Goal: Find specific page/section: Find specific page/section

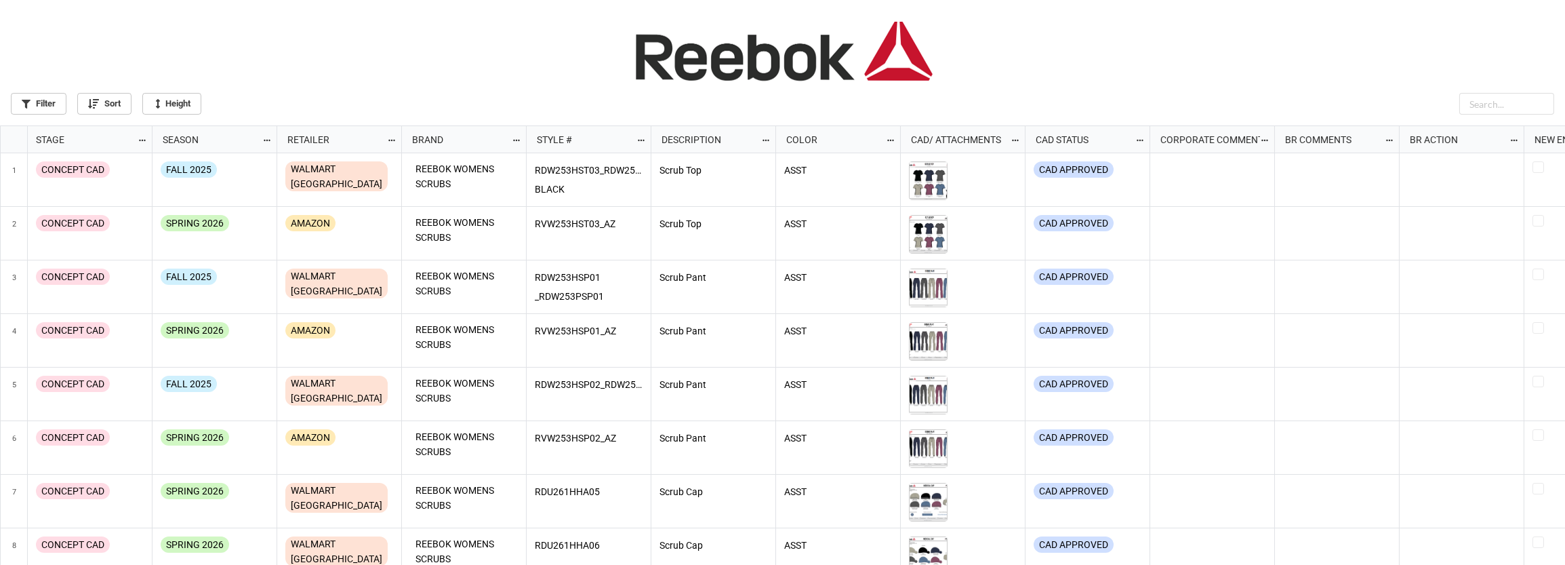
scroll to position [7, 7]
click at [58, 103] on link "Filter" at bounding box center [39, 104] width 56 height 22
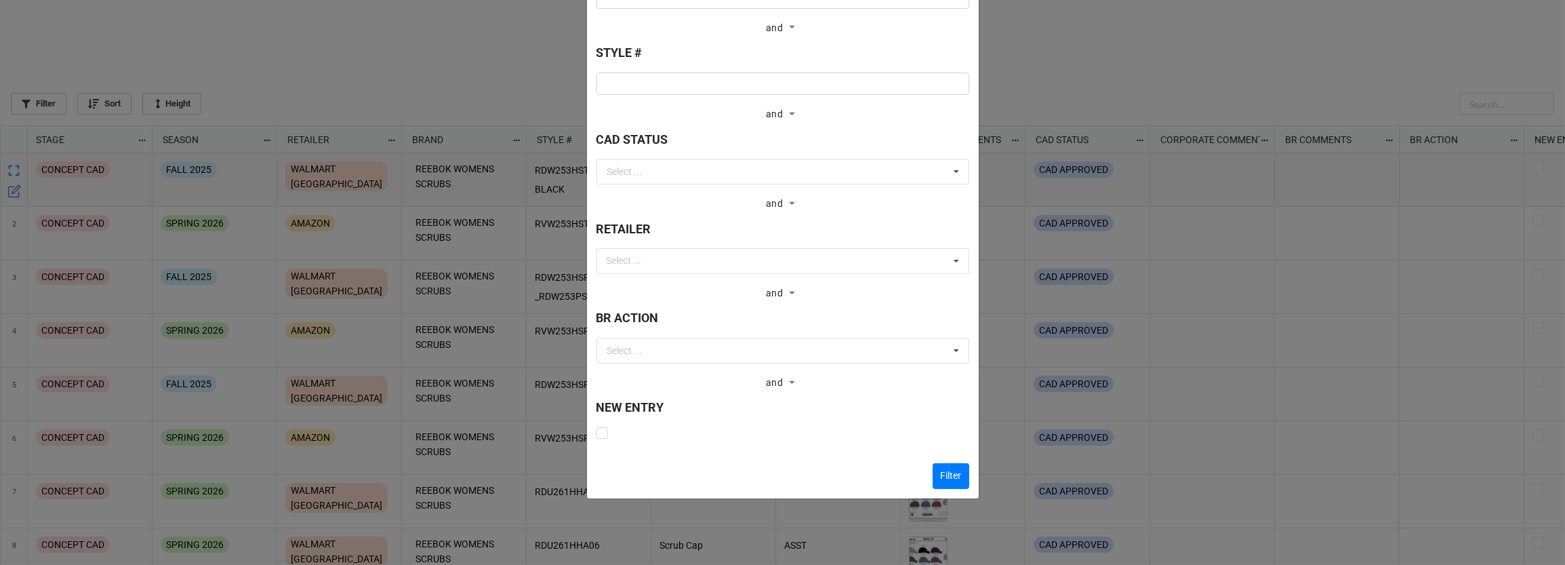
scroll to position [307, 0]
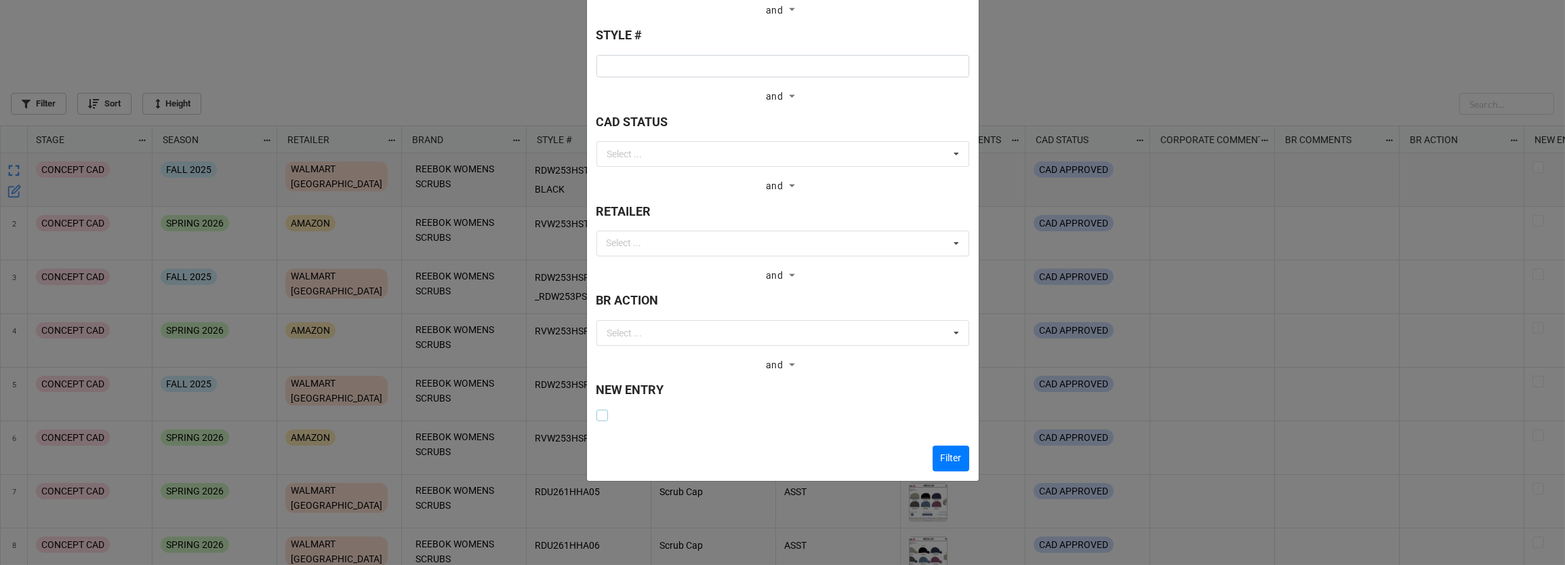
click at [602, 410] on label at bounding box center [603, 410] width 12 height 0
checkbox input "true"
click at [949, 450] on button "Filter" at bounding box center [951, 458] width 37 height 26
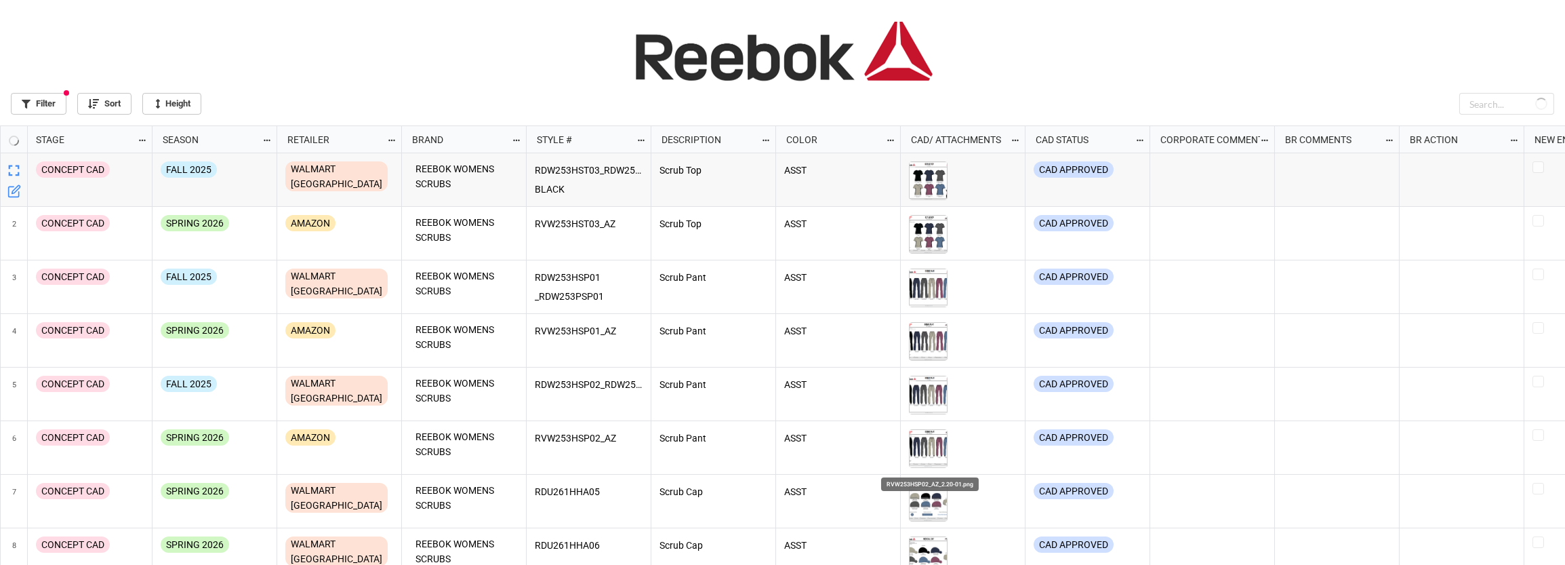
scroll to position [431, 1557]
checkbox input "true"
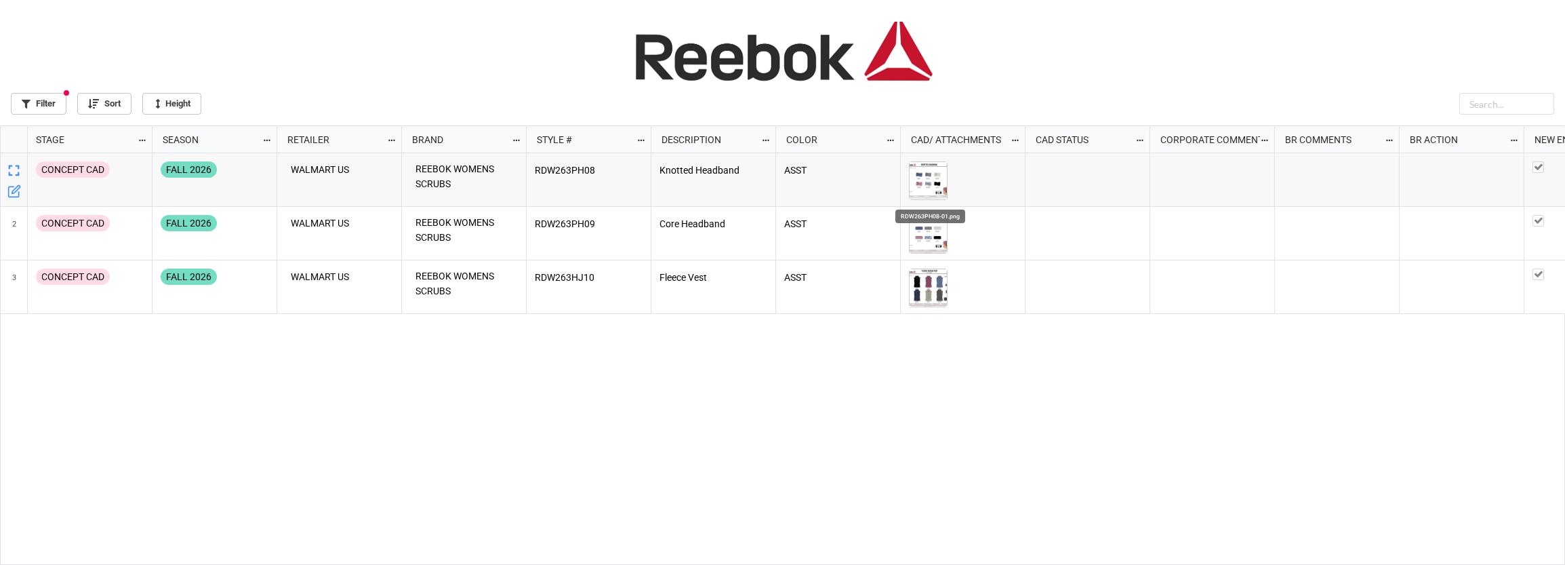
click at [948, 182] on div "grid" at bounding box center [930, 180] width 43 height 39
click at [934, 174] on img "grid" at bounding box center [928, 180] width 37 height 37
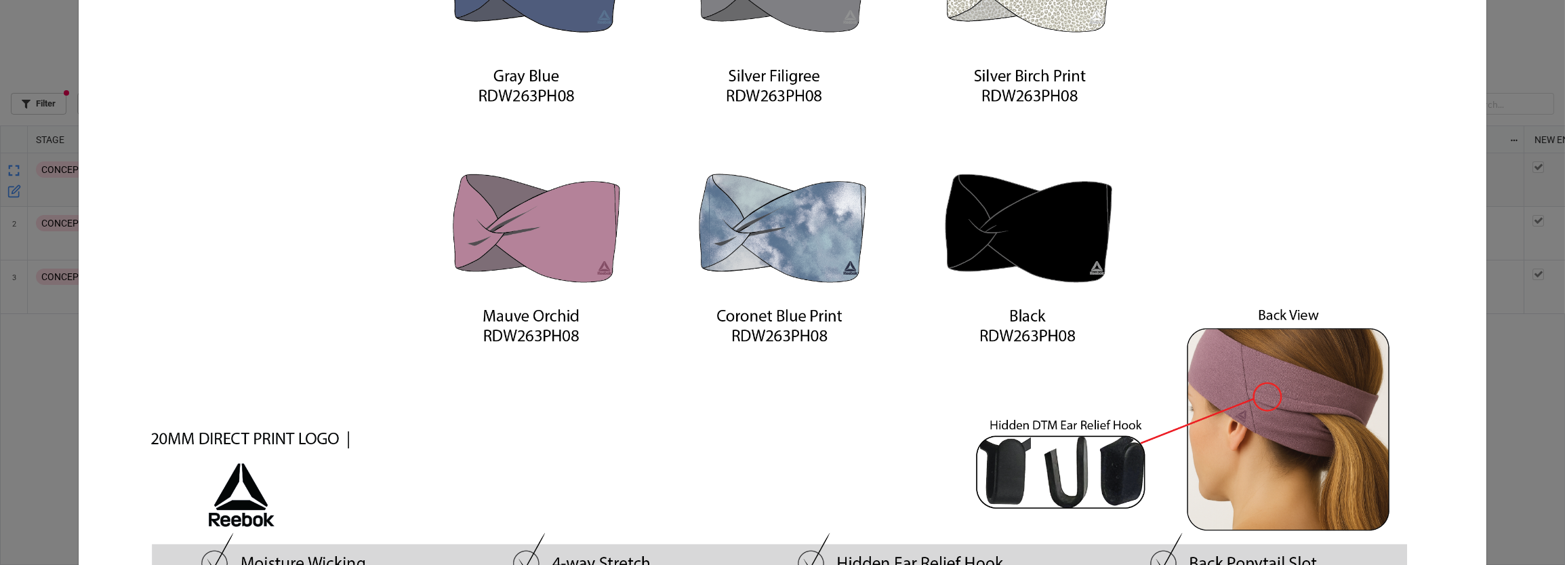
scroll to position [493, 0]
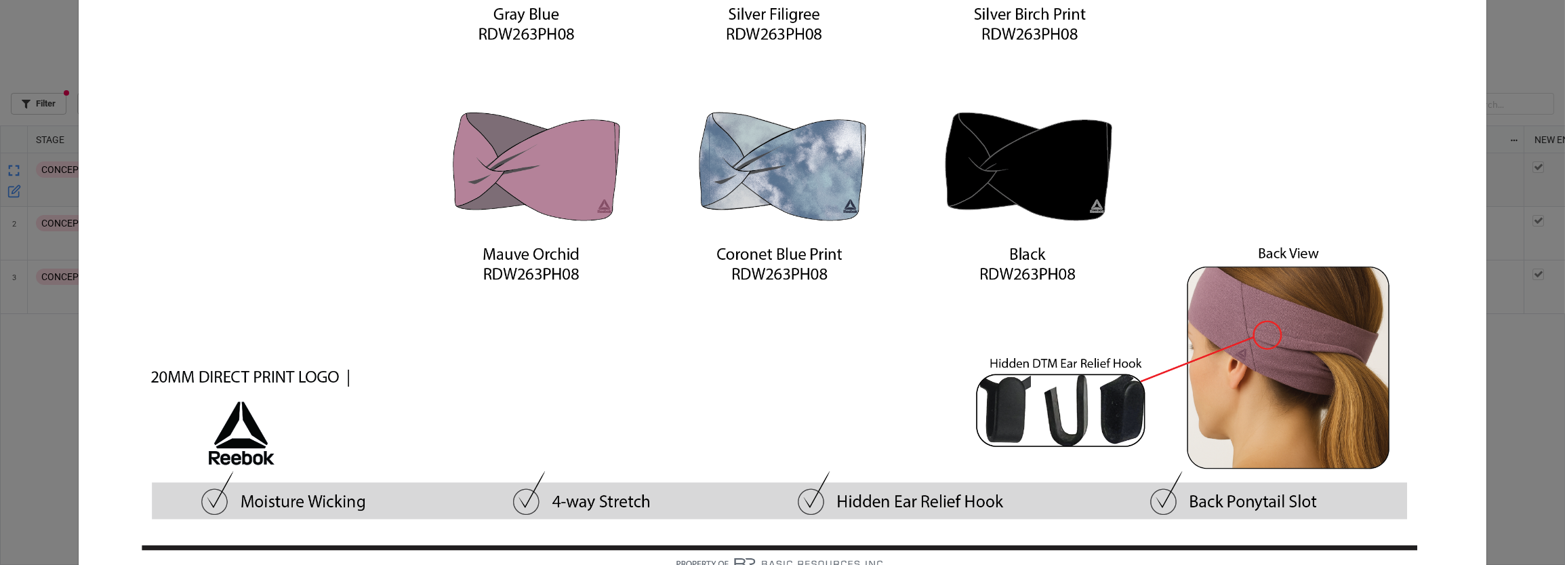
click at [1502, 303] on div "RDW263PH08-01.png × Close" at bounding box center [782, 282] width 1565 height 565
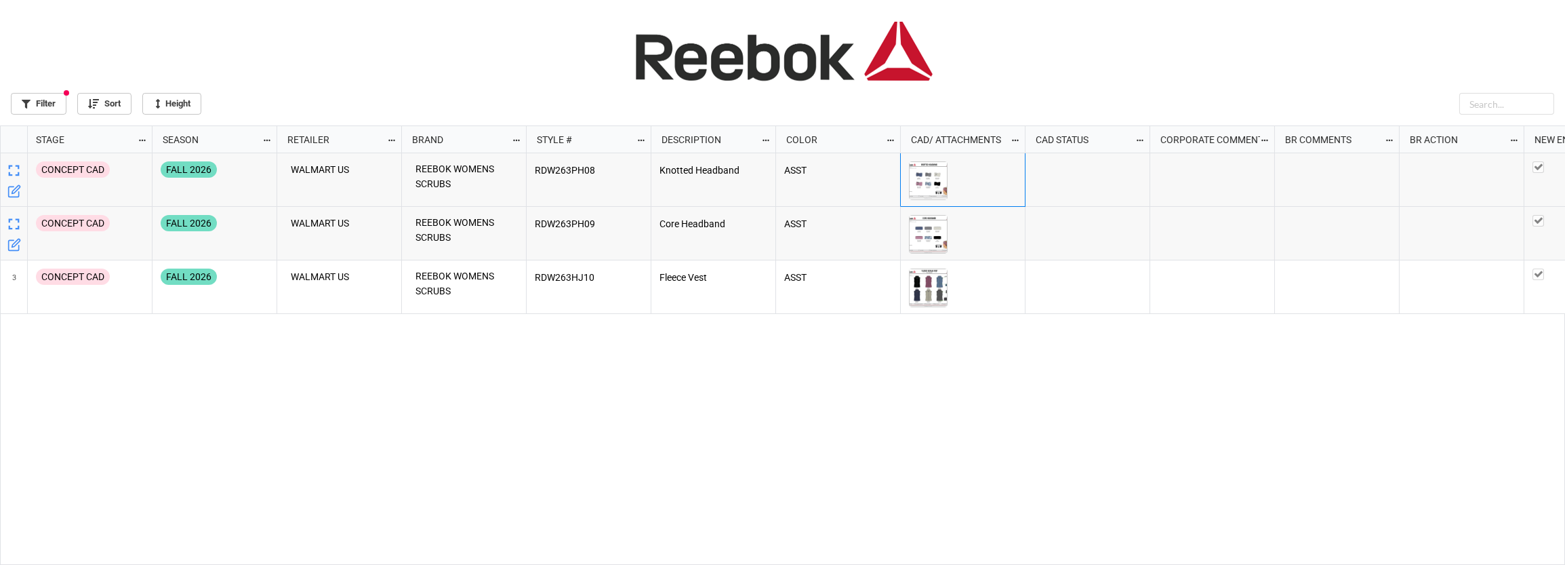
click at [937, 232] on img "grid" at bounding box center [928, 234] width 37 height 37
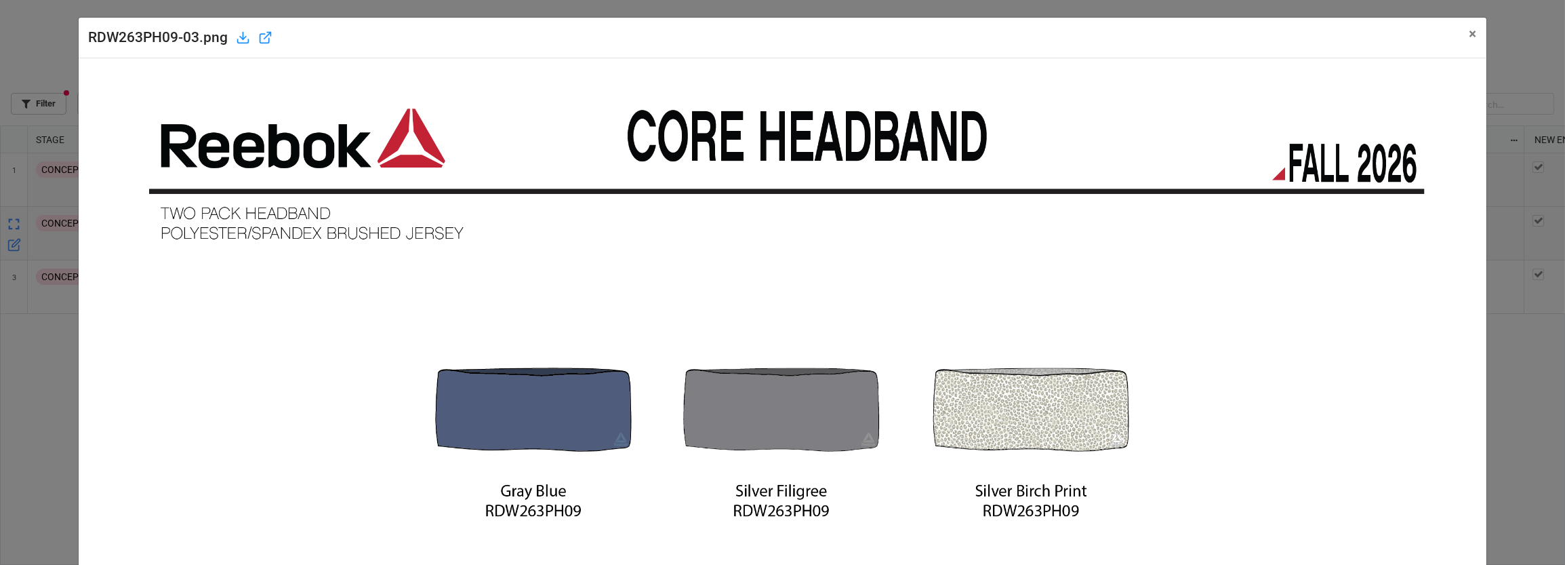
click at [936, 232] on img at bounding box center [782, 576] width 1315 height 1016
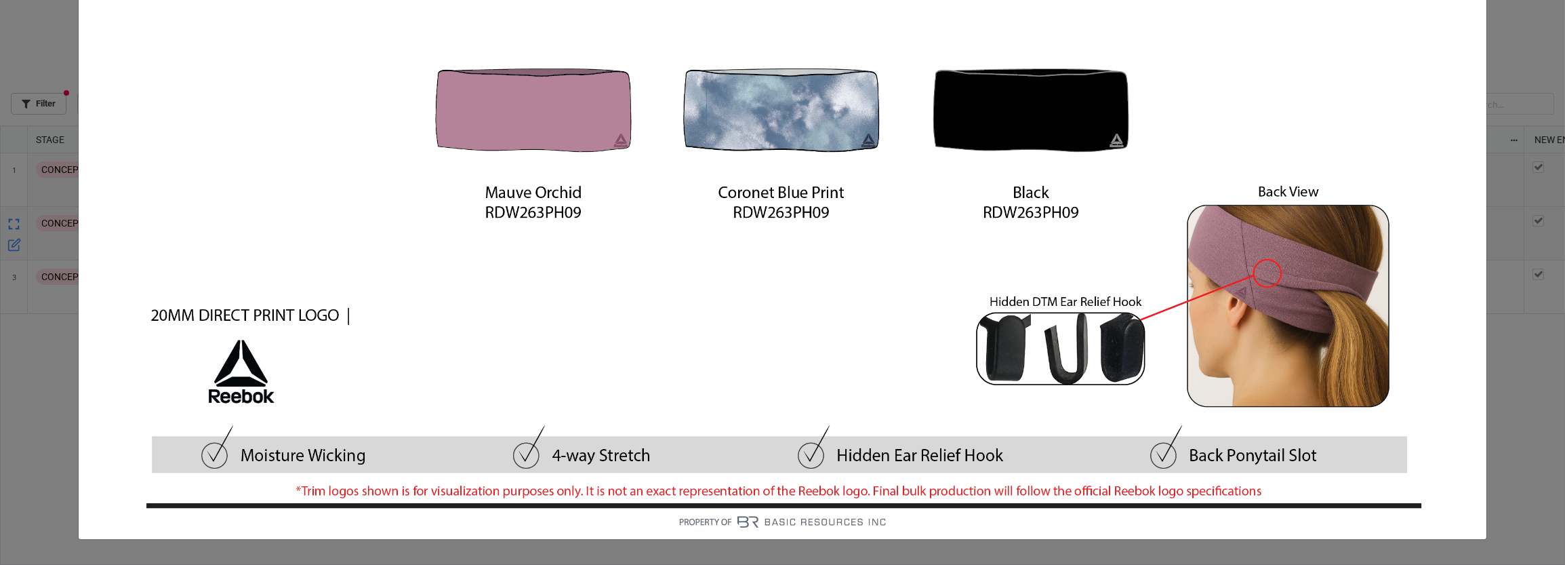
scroll to position [610, 0]
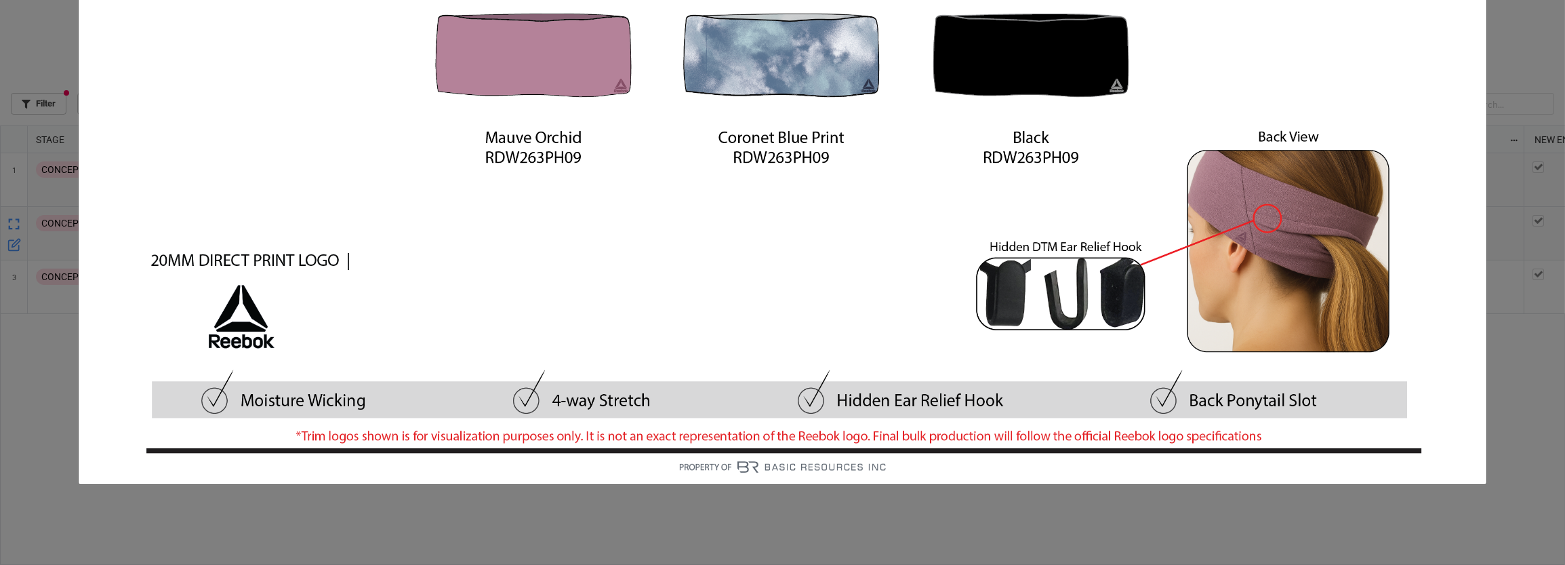
click at [1513, 366] on div "RDW263PH09-03.png × Close" at bounding box center [782, 282] width 1565 height 565
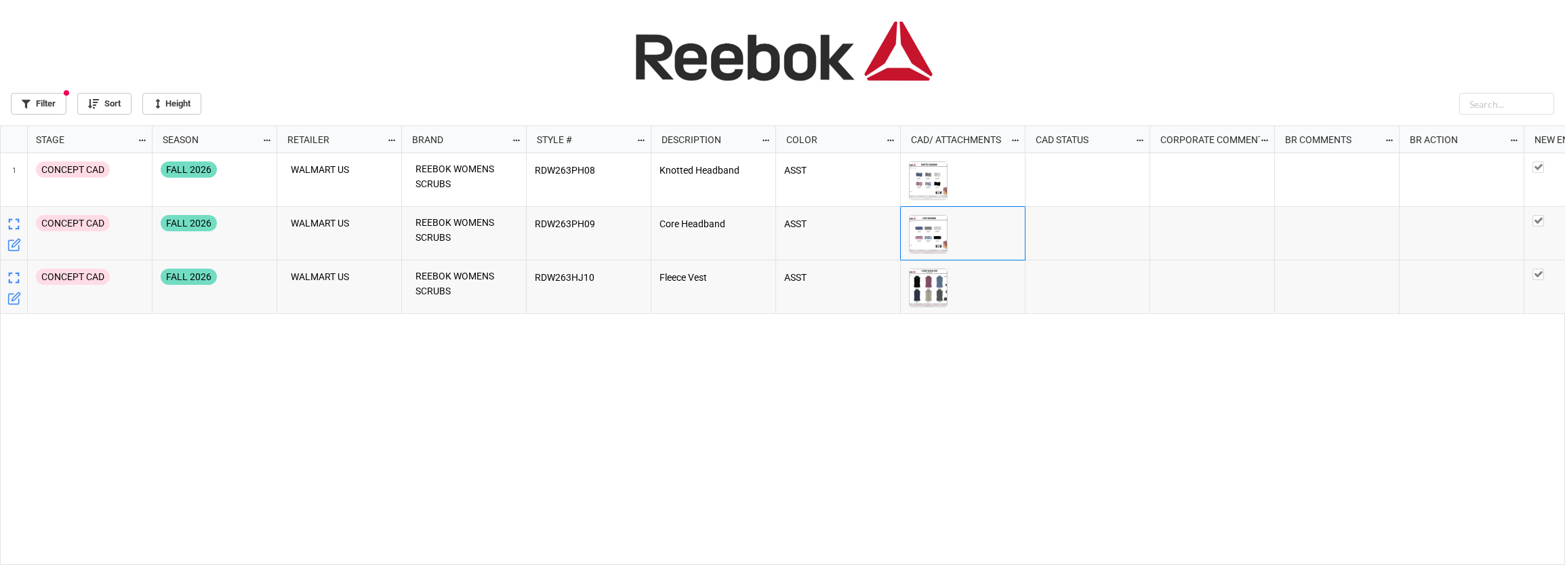
scroll to position [431, 1557]
click at [941, 290] on img "grid" at bounding box center [928, 287] width 37 height 37
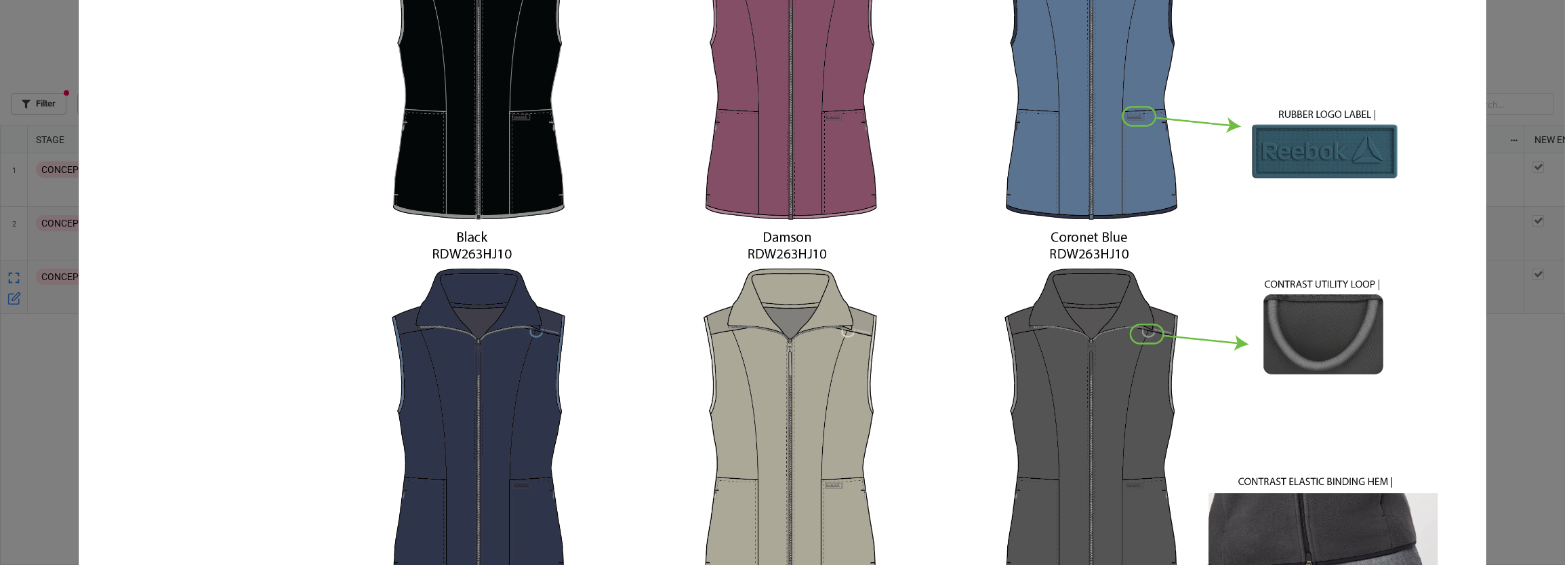
scroll to position [493, 0]
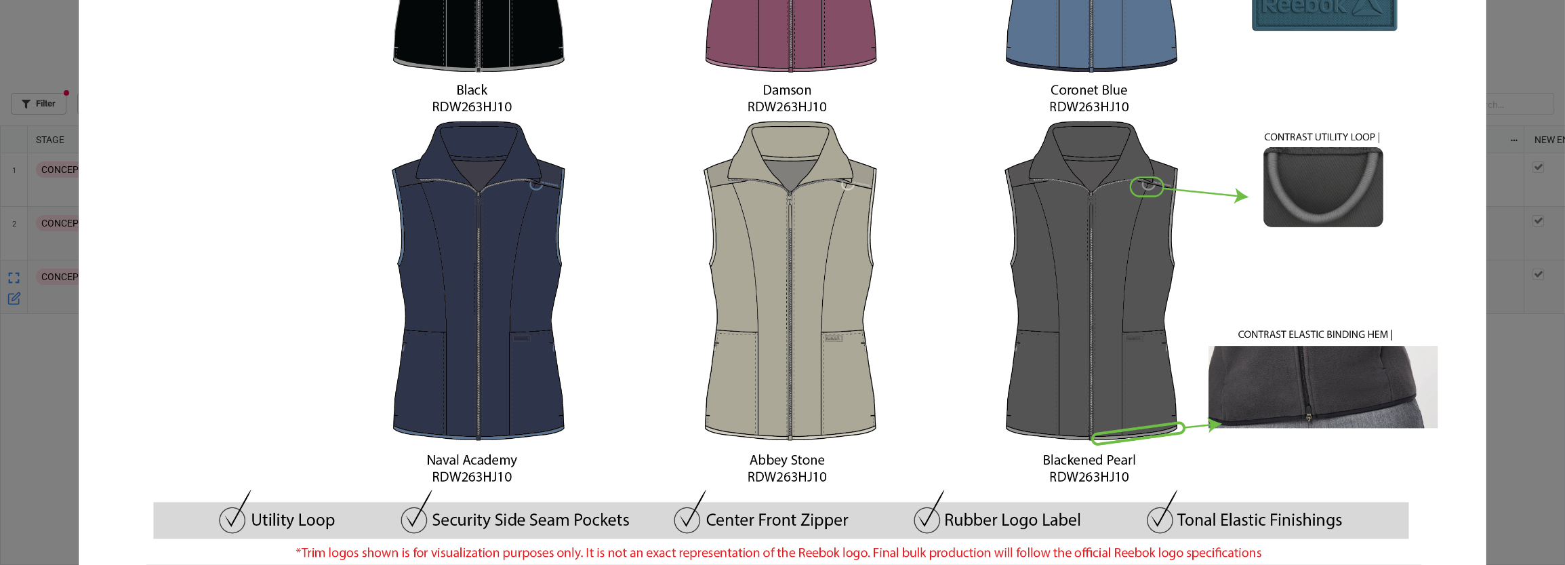
click at [1502, 338] on div "RDW263HJ10-01.png × Close" at bounding box center [782, 282] width 1565 height 565
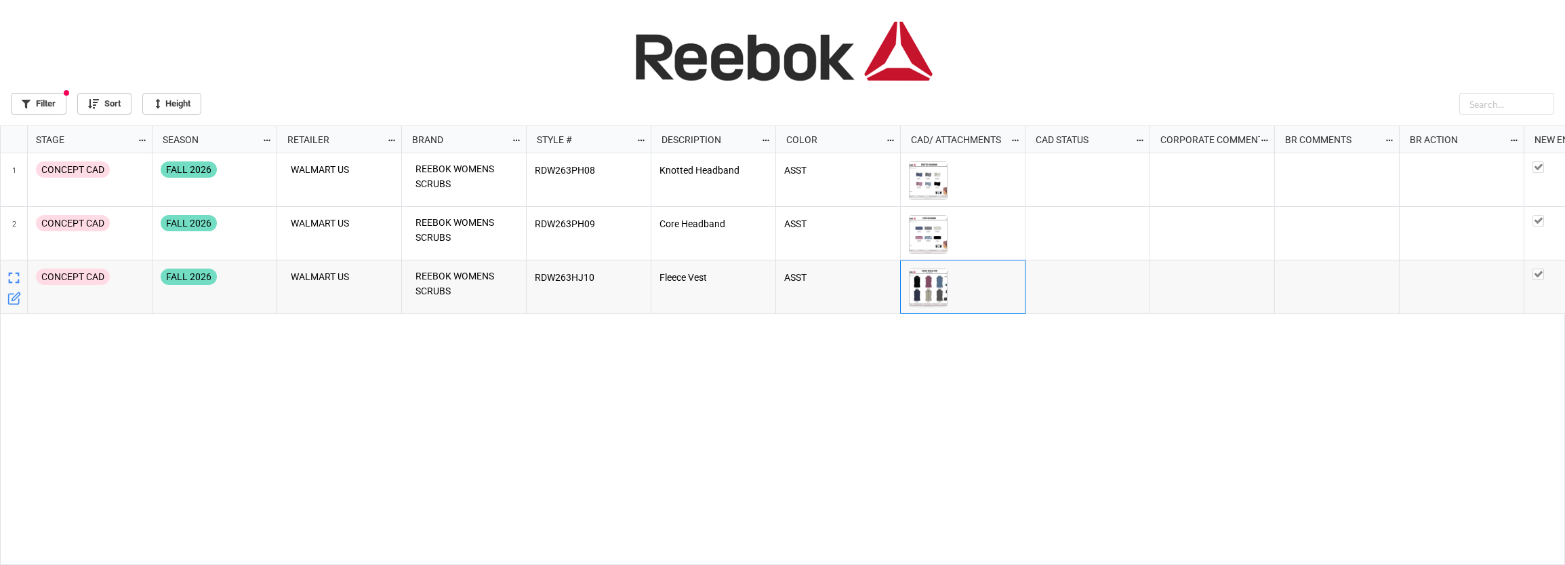
drag, startPoint x: 875, startPoint y: 394, endPoint x: 872, endPoint y: 400, distance: 7.0
click at [877, 394] on div "FALL 2026 WALMART US REEBOK WOMENS SCRUBS RDW263PH08 Knotted Headband ASST FALL…" at bounding box center [860, 359] width 1414 height 412
click at [849, 407] on div "FALL 2026 WALMART US REEBOK WOMENS SCRUBS RDW263PH08 Knotted Headband ASST FALL…" at bounding box center [860, 359] width 1414 height 412
click at [46, 110] on link "Filter" at bounding box center [39, 104] width 56 height 22
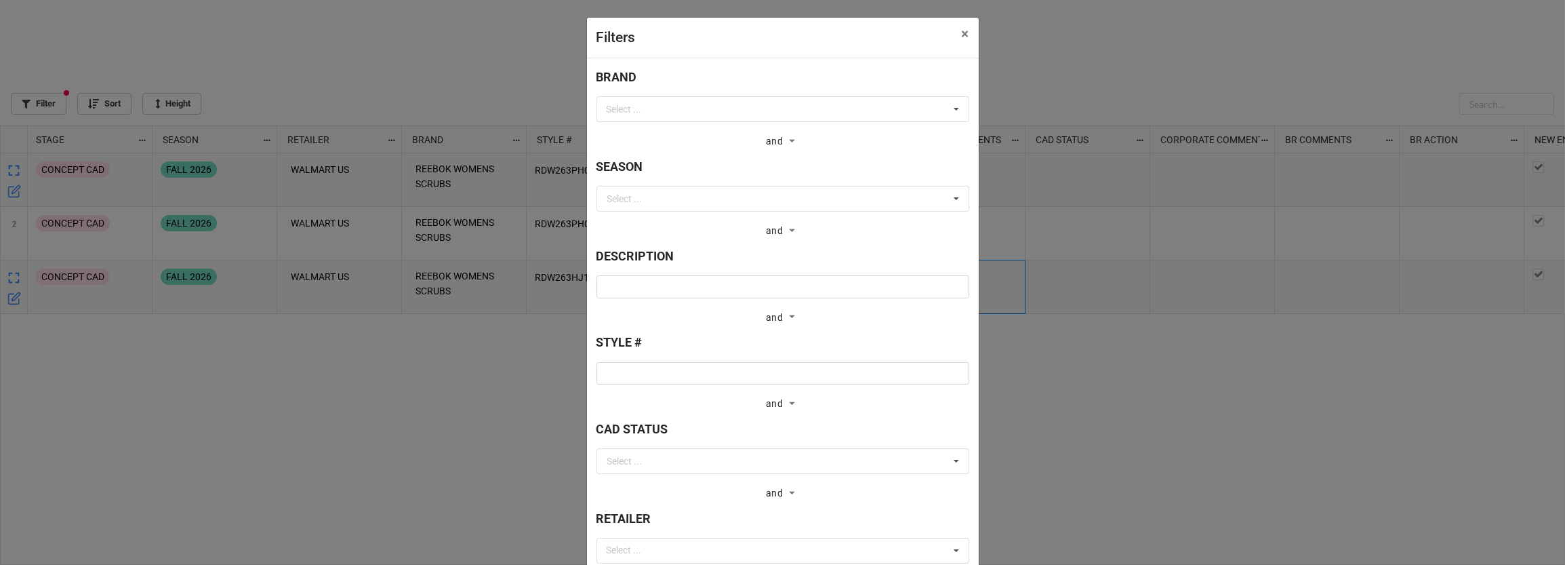
click at [271, 82] on div "Filters × Close BRAND Select ... ABERCROMBIE AND FITCH BOYS ABERCROMBIE AND [PE…" at bounding box center [782, 282] width 1565 height 565
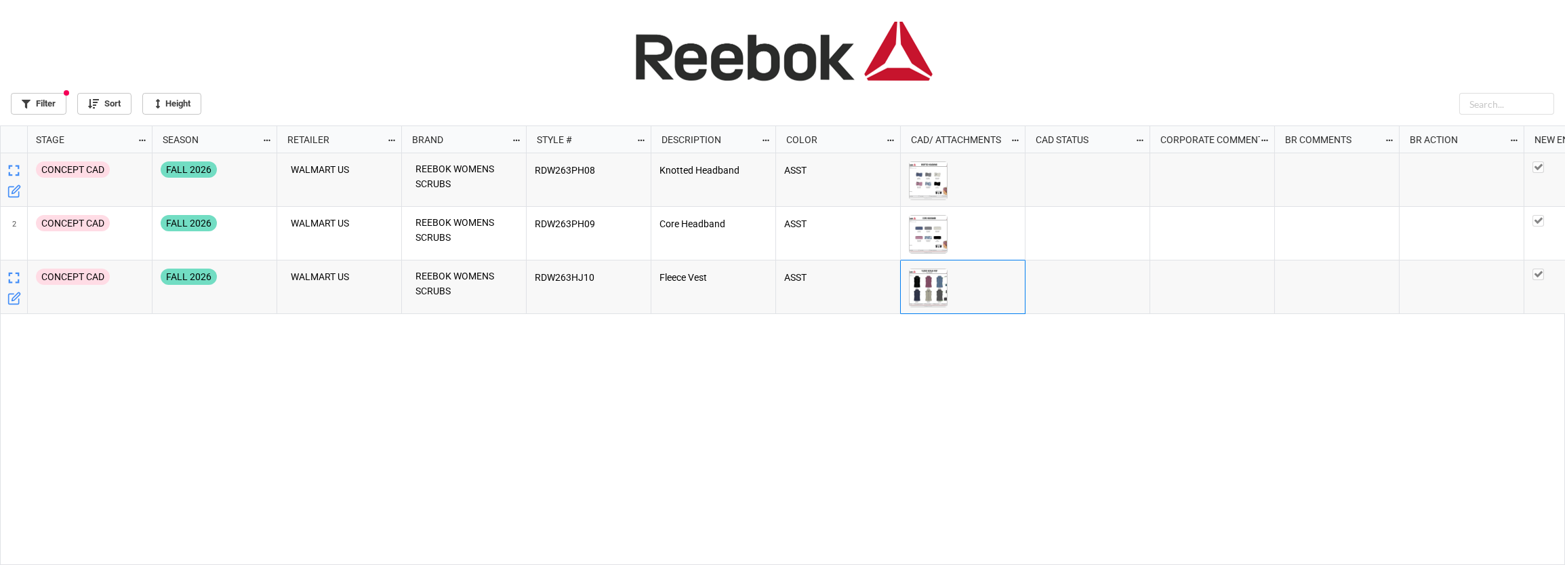
scroll to position [431, 1557]
click at [936, 174] on img "grid" at bounding box center [928, 180] width 37 height 37
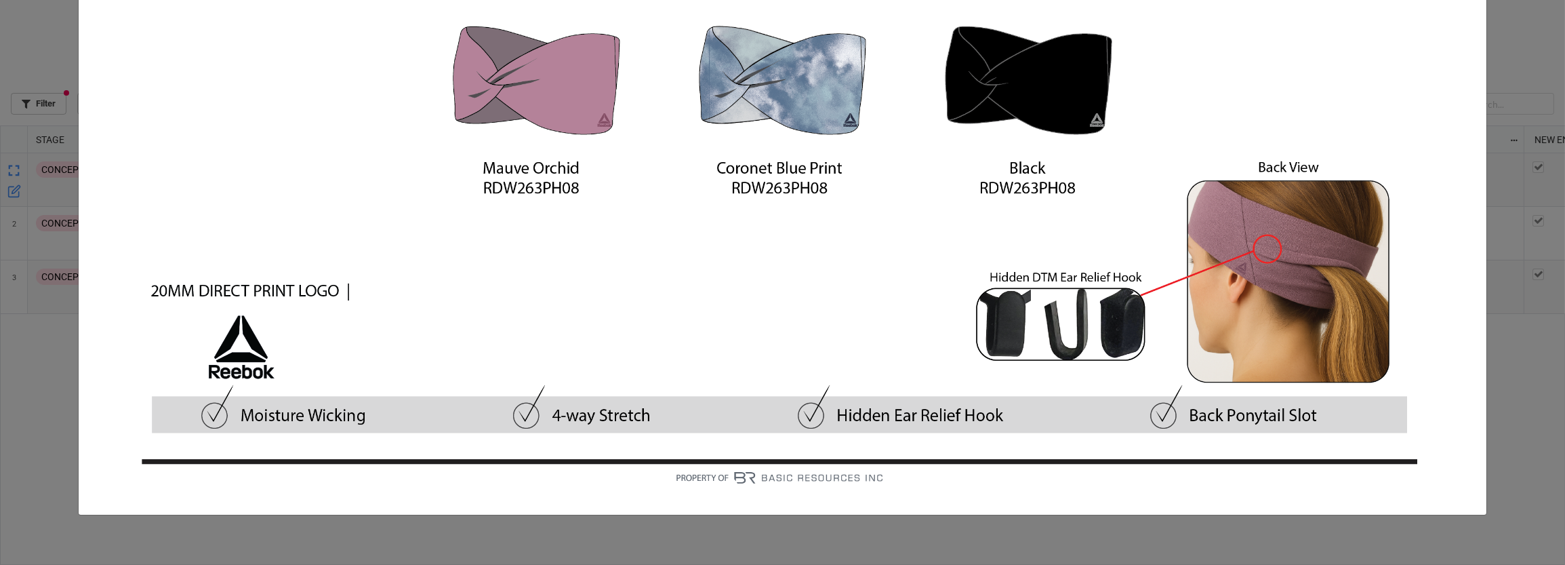
scroll to position [610, 0]
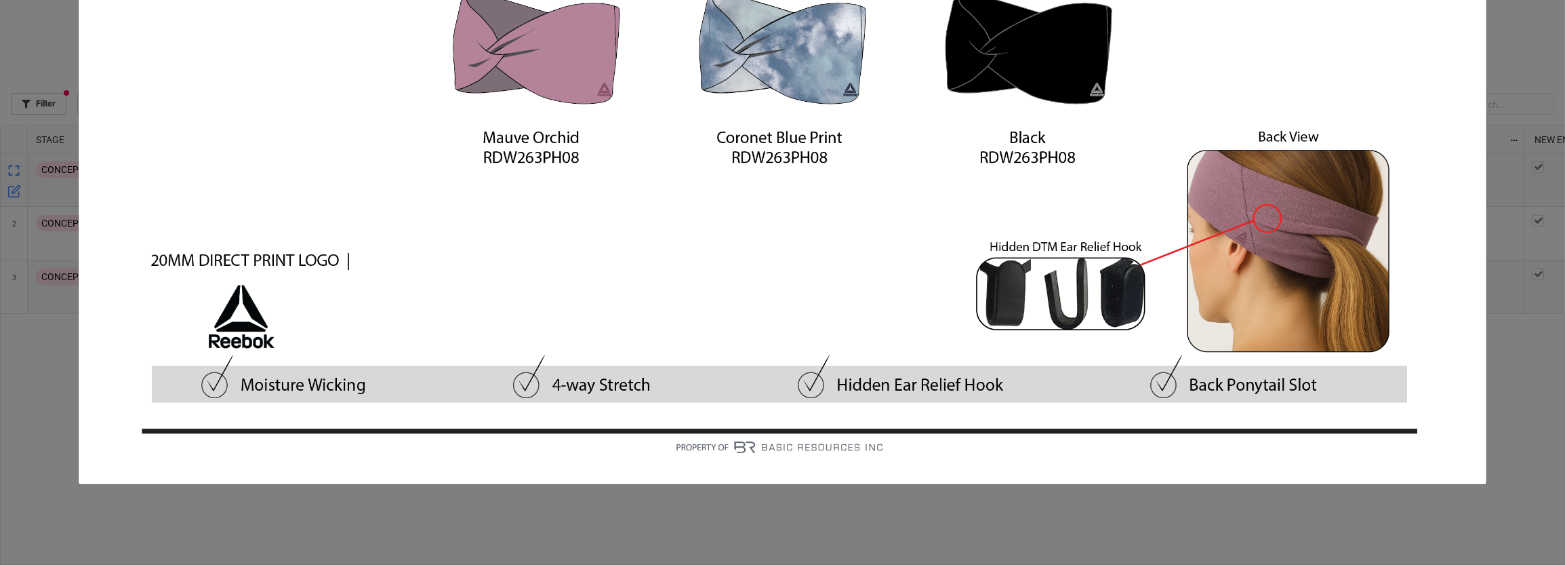
click at [1514, 250] on div "RDW263PH08-01.png × Close" at bounding box center [782, 282] width 1565 height 565
